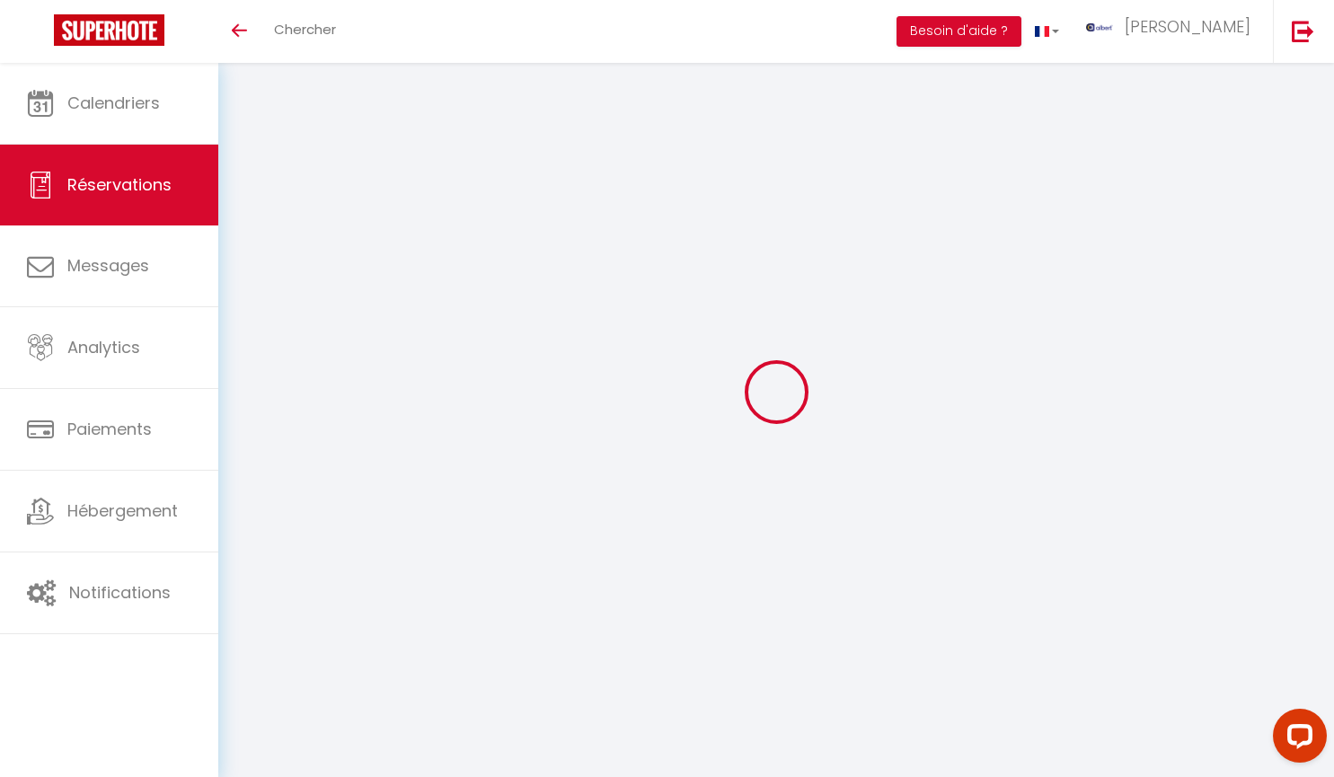
select select
checkbox input "false"
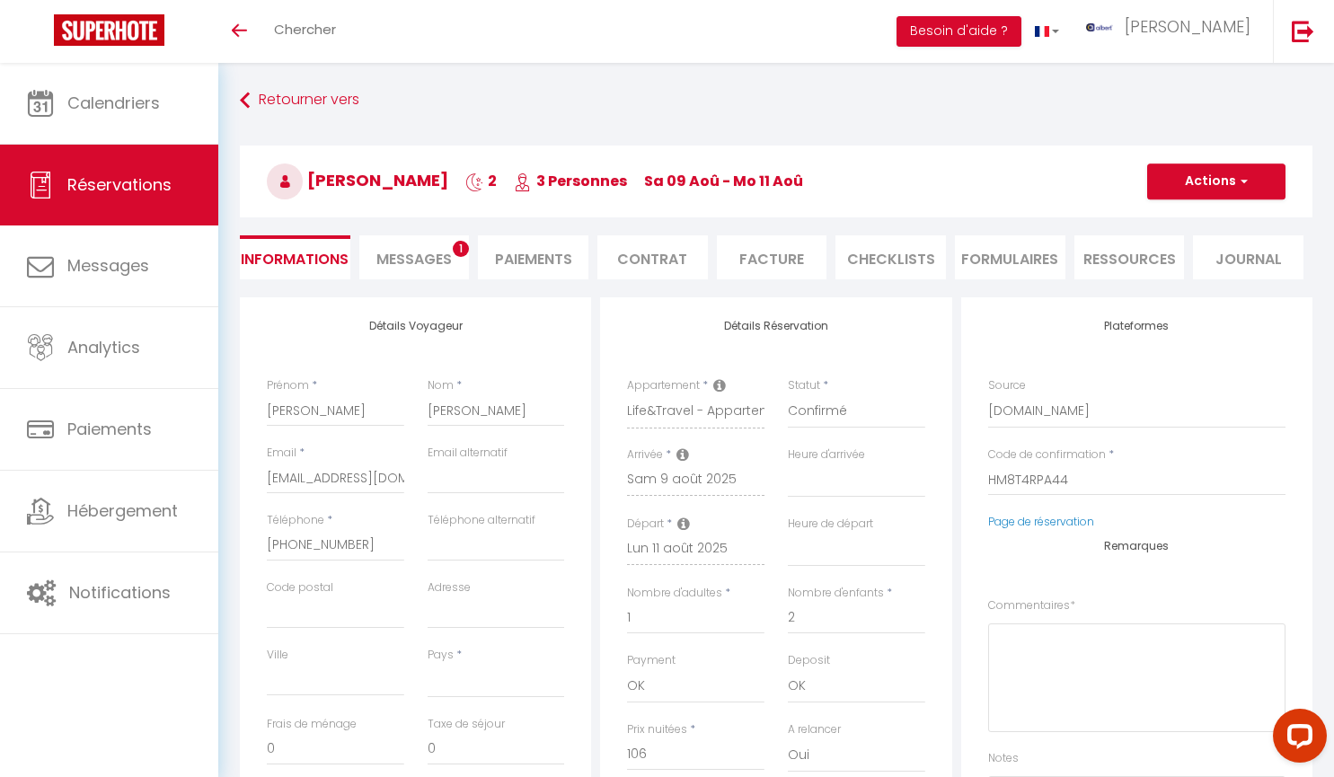
select select
checkbox input "false"
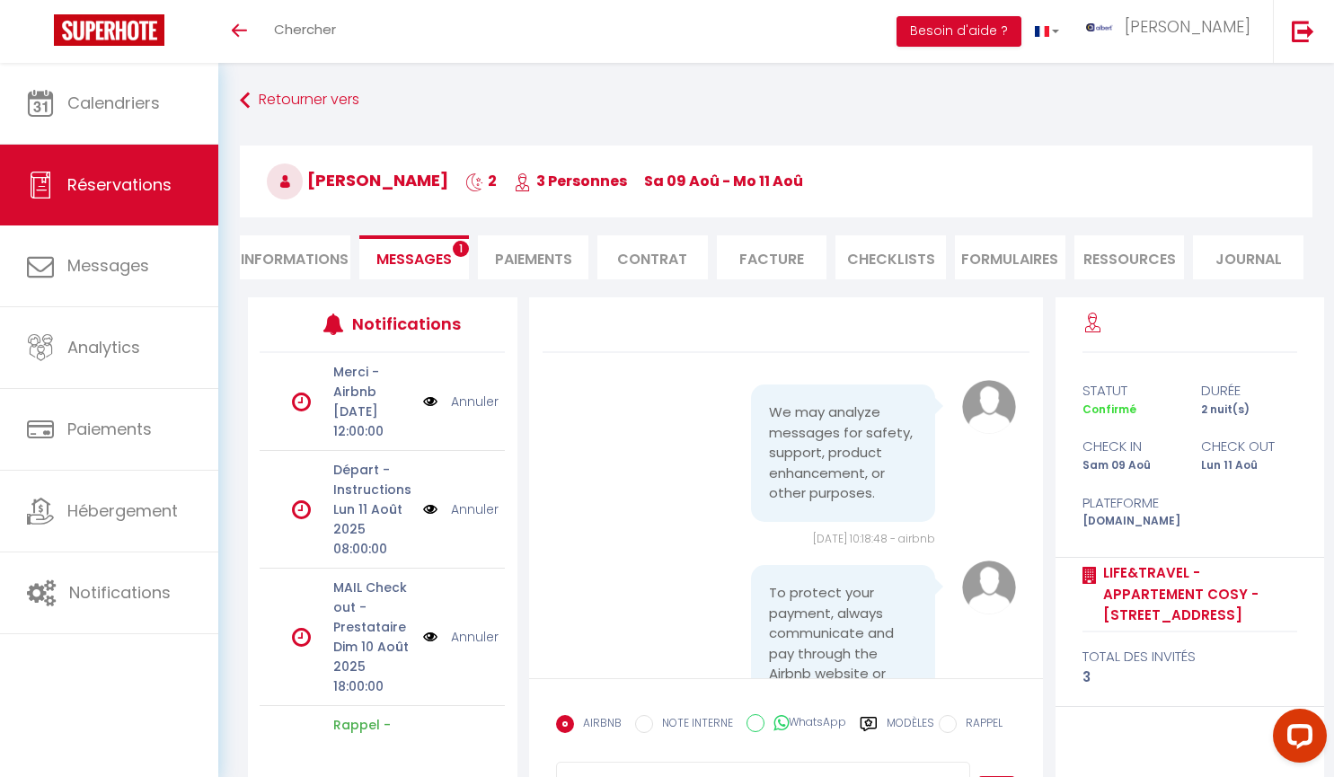
scroll to position [15853, 0]
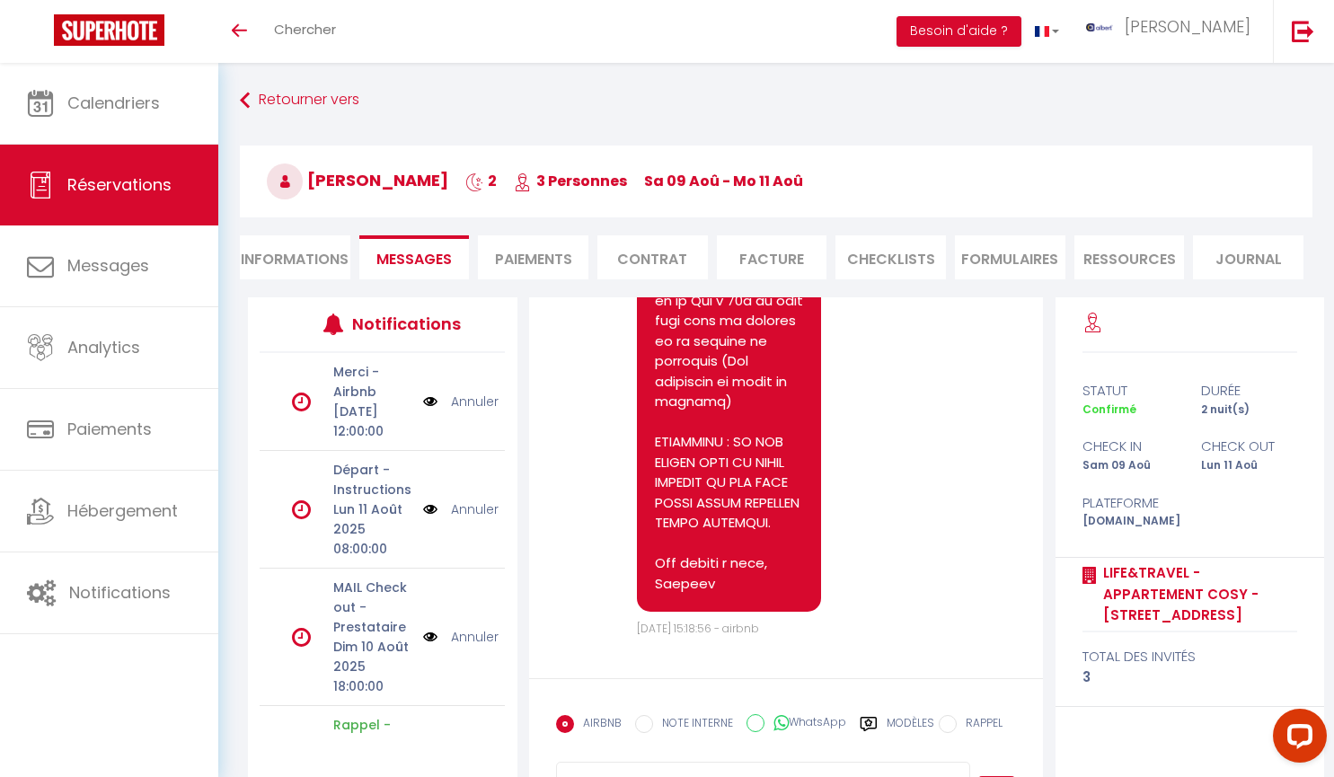
click at [93, 185] on span "Réservations" at bounding box center [119, 184] width 104 height 22
